Goal: Task Accomplishment & Management: Complete application form

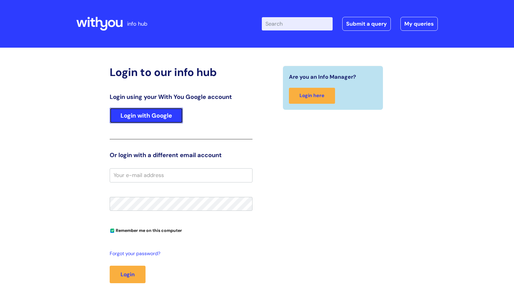
click at [136, 117] on link "Login with Google" at bounding box center [146, 115] width 73 height 16
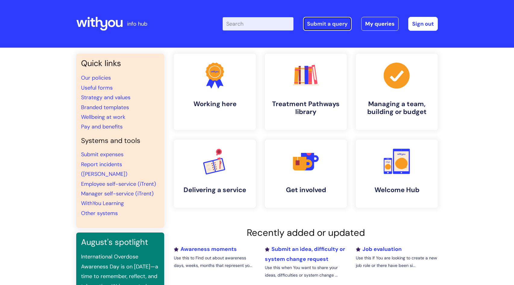
click at [325, 22] on link "Submit a query" at bounding box center [327, 24] width 48 height 14
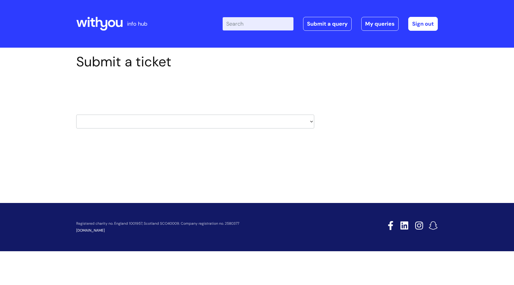
click at [157, 123] on select "HR / People IT and Support Clinical Drug Alerts Finance Accounts Data Support T…" at bounding box center [195, 121] width 238 height 14
select select "it_and_support"
click at [76, 114] on select "HR / People IT and Support Clinical Drug Alerts Finance Accounts Data Support T…" at bounding box center [195, 121] width 238 height 14
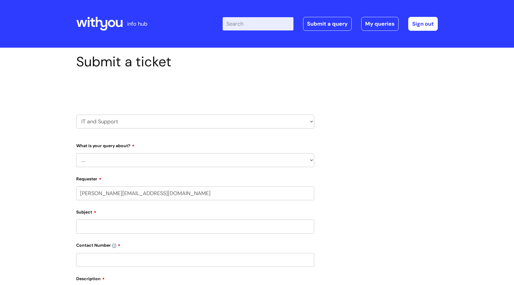
select select "80004418364"
click at [259, 163] on select "... Mobile Phone Reset & MFA Accounts, Starters and Leavers IT Hardware issue I…" at bounding box center [195, 160] width 238 height 14
select select "System/software"
click at [76, 153] on select "... Mobile Phone Reset & MFA Accounts, Starters and Leavers IT Hardware issue I…" at bounding box center [195, 160] width 238 height 14
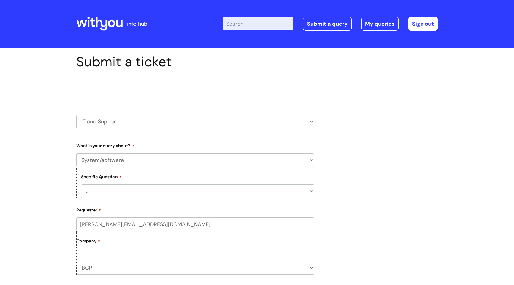
click at [228, 192] on select "... Halo PCMIS Iaptus NHS Email CJSM Email Mitel Another System Google (Workspa…" at bounding box center [197, 191] width 233 height 14
select select "Microsoft (inc Azure)"
click at [81, 184] on select "... Halo PCMIS Iaptus NHS Email CJSM Email Mitel Another System Google (Workspa…" at bounding box center [197, 191] width 233 height 14
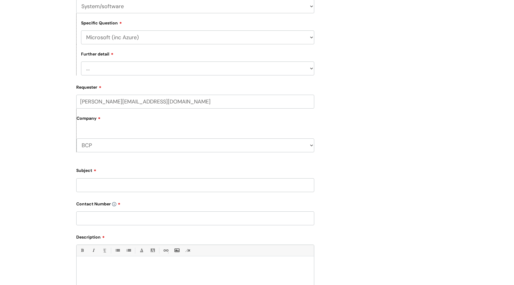
scroll to position [153, 0]
click at [295, 70] on select "... I’d like to add/remove user(s) to an Azure Group (Miro, Monday, Salesforce,…" at bounding box center [197, 69] width 233 height 14
select select "I need access to Teams"
click at [81, 62] on select "... I’d like to add/remove user(s) to an Azure Group (Miro, Monday, Salesforce,…" at bounding box center [197, 69] width 233 height 14
click at [267, 88] on label "Requester" at bounding box center [195, 86] width 238 height 7
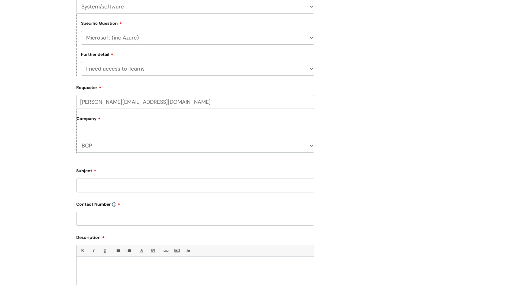
click at [267, 95] on input "manuel.gracio@wearewithyou.org.uk" at bounding box center [195, 102] width 238 height 14
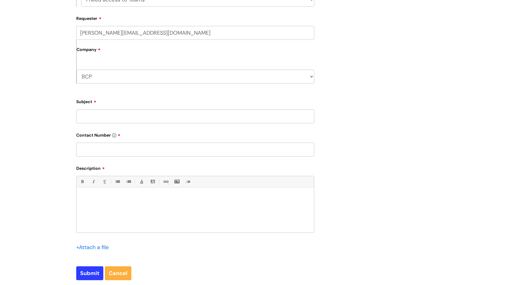
scroll to position [226, 0]
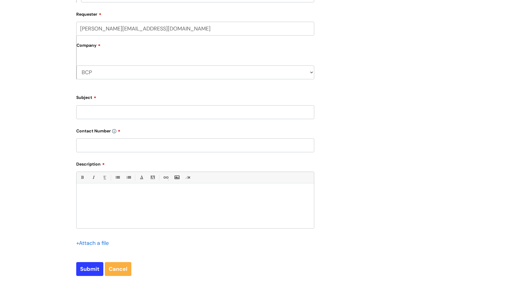
click at [254, 113] on input "Subject" at bounding box center [195, 112] width 238 height 14
type input "password"
click at [140, 195] on p at bounding box center [195, 193] width 228 height 5
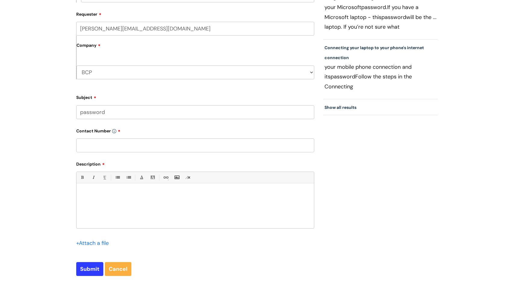
click at [115, 142] on input "text" at bounding box center [195, 145] width 238 height 14
type input "07977542088"
click at [92, 207] on div at bounding box center [194, 207] width 237 height 42
click at [87, 194] on p "Hi i just been trying to log in" at bounding box center [195, 193] width 228 height 5
click at [148, 196] on div "Hi I have just been trying to log in" at bounding box center [194, 207] width 237 height 42
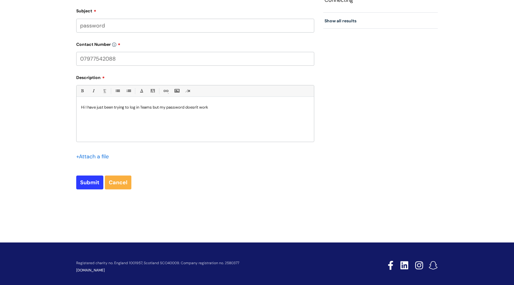
scroll to position [319, 0]
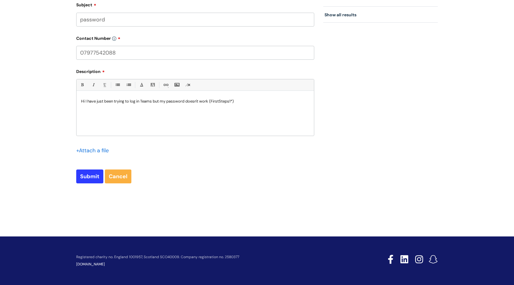
click at [212, 101] on p "Hi I have just been trying to log in Teams but my password doesn't work (FirstS…" at bounding box center [195, 100] width 228 height 5
click at [235, 101] on p "Hi I have just been trying to log in Teams but my password doesn't work ( First…" at bounding box center [195, 100] width 228 height 5
click at [146, 106] on div "Hi I have just been trying to log in Teams but my password doesn't work ." at bounding box center [194, 115] width 237 height 42
click at [228, 104] on p "Hi I have just been trying to log in to Teams but my password doesn't work ." at bounding box center [195, 100] width 228 height 5
click at [89, 176] on input "Submit" at bounding box center [89, 176] width 27 height 14
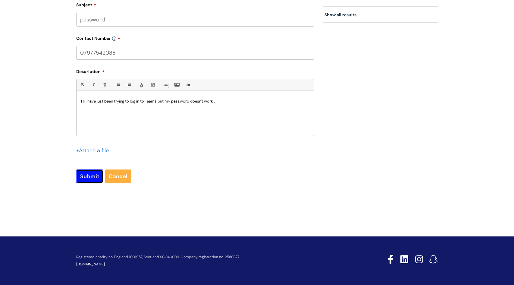
type input "Please Wait..."
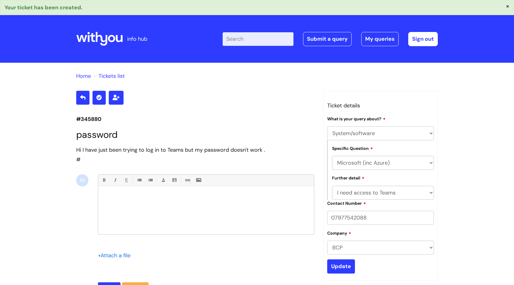
select select "System/software"
select select "Microsoft (inc Azure)"
select select "I need access to Teams"
